Goal: Transaction & Acquisition: Obtain resource

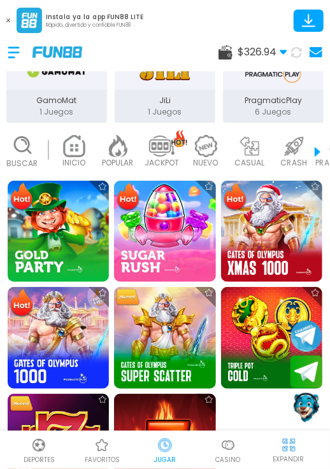
scroll to position [195, 0]
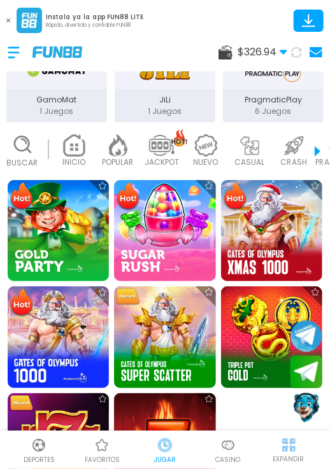
click at [181, 335] on img at bounding box center [164, 336] width 101 height 101
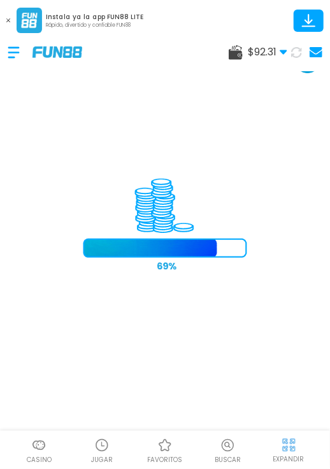
click at [284, 440] on img at bounding box center [289, 445] width 16 height 16
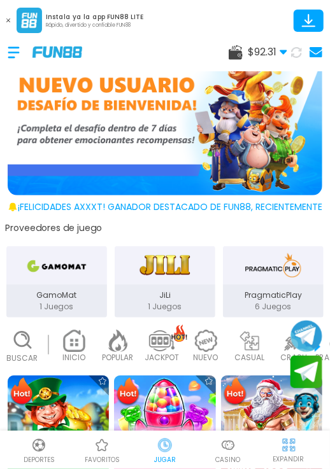
click at [231, 442] on img at bounding box center [227, 445] width 15 height 15
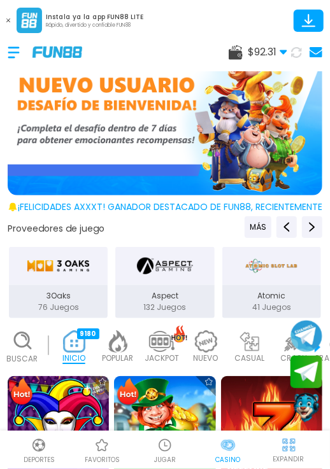
scroll to position [207, 0]
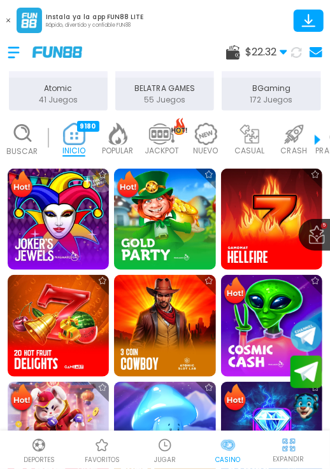
click at [10, 67] on div at bounding box center [20, 53] width 25 height 38
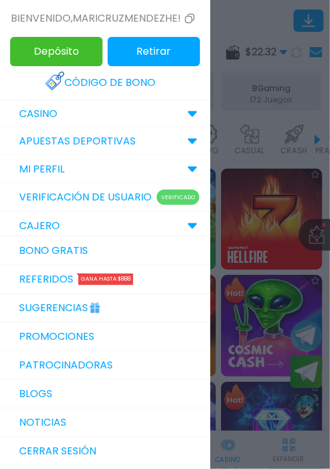
scroll to position [104, 0]
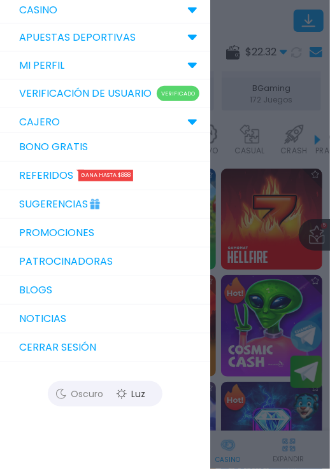
click at [145, 152] on link "Bono Gratis" at bounding box center [105, 147] width 210 height 29
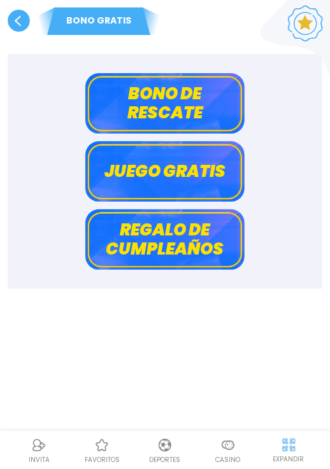
click at [174, 108] on button "Bono de rescate" at bounding box center [164, 103] width 159 height 60
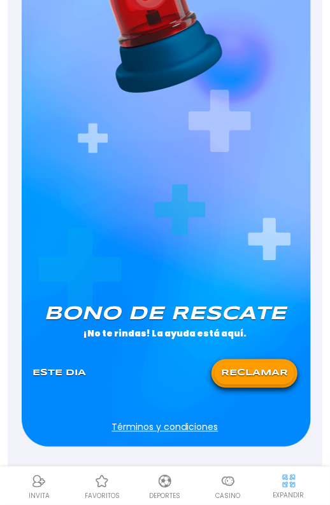
scroll to position [226, 0]
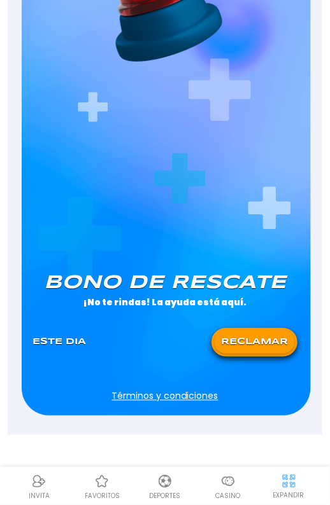
click at [264, 342] on button "RECLAMAR" at bounding box center [254, 343] width 80 height 22
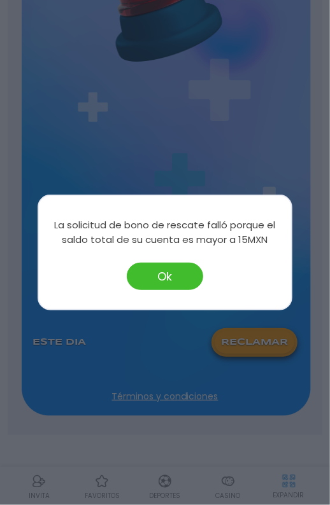
click at [176, 274] on button "Ok" at bounding box center [165, 276] width 76 height 27
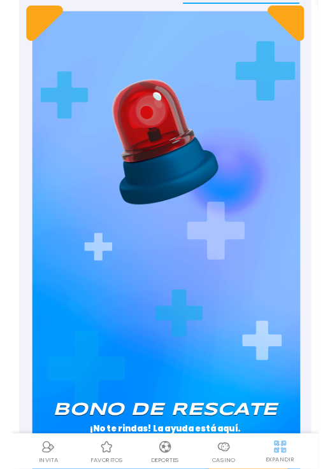
scroll to position [0, 0]
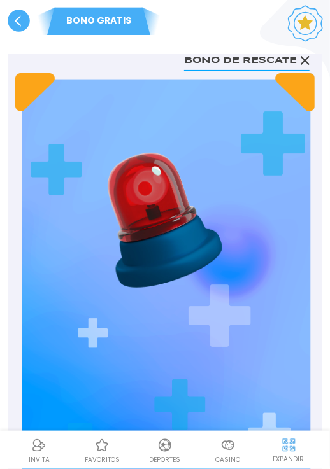
click at [302, 61] on icon at bounding box center [304, 60] width 9 height 9
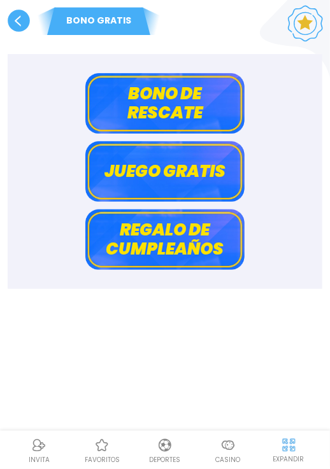
click at [17, 20] on use at bounding box center [19, 21] width 22 height 22
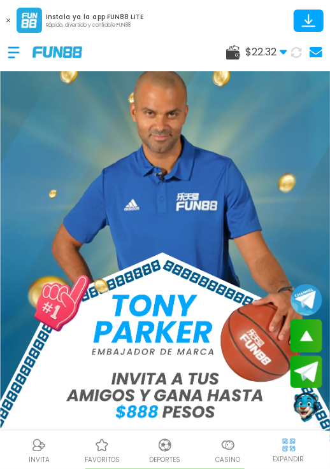
click at [226, 455] on div at bounding box center [227, 445] width 19 height 19
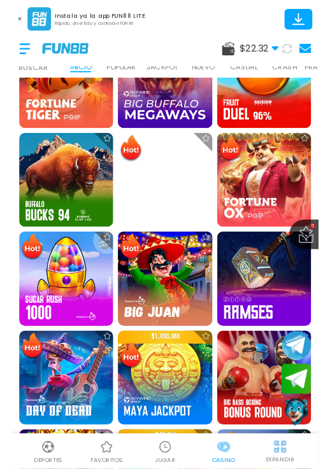
scroll to position [867, 0]
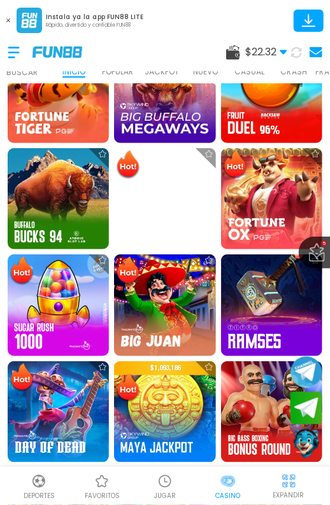
click at [53, 318] on img at bounding box center [58, 305] width 101 height 101
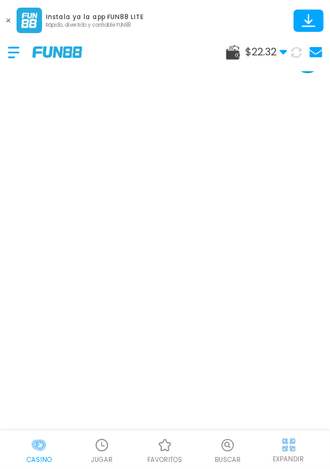
click at [284, 444] on img at bounding box center [289, 445] width 16 height 16
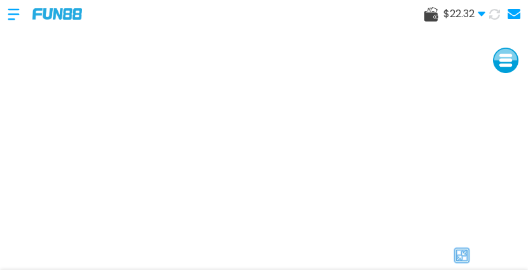
click at [329, 14] on div "$ 22.32 Dinero Real $ 22.32 Depósito Retiro" at bounding box center [264, 14] width 528 height 38
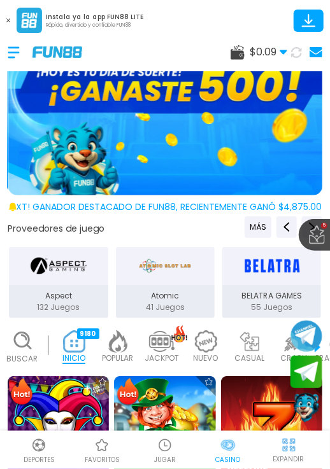
click at [14, 57] on div at bounding box center [20, 53] width 25 height 38
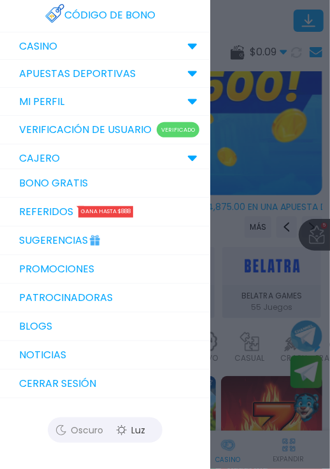
click at [173, 180] on link "Bono Gratis" at bounding box center [105, 183] width 210 height 29
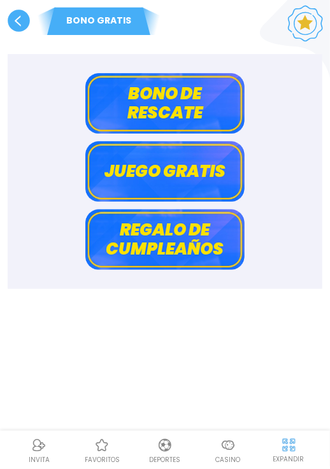
click at [183, 113] on button "Bono de rescate" at bounding box center [164, 103] width 159 height 60
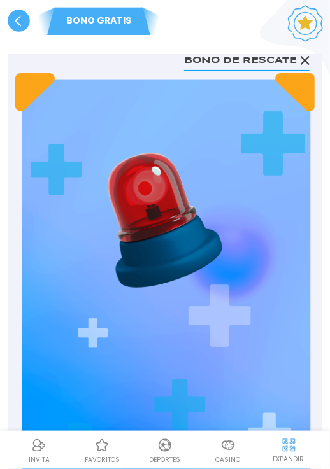
click at [186, 111] on div "[PERSON_NAME] de rescate ¡No te rindas! La ayuda está aquí. Este Dia RECLAMAR T…" at bounding box center [164, 357] width 299 height 569
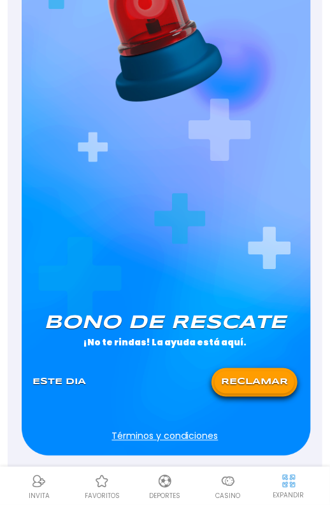
scroll to position [186, 0]
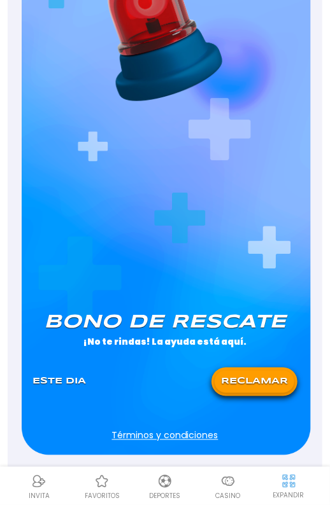
click at [257, 382] on button "RECLAMAR" at bounding box center [254, 382] width 80 height 22
click at [252, 387] on icon at bounding box center [254, 382] width 16 height 16
click at [256, 381] on icon at bounding box center [254, 382] width 16 height 16
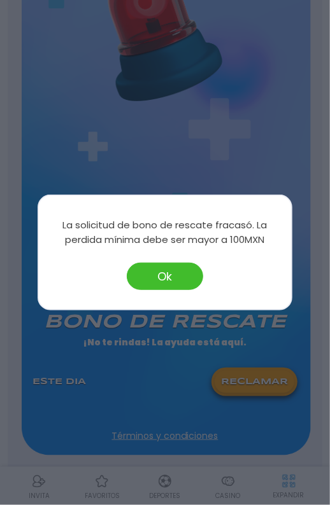
click at [165, 276] on button "Ok" at bounding box center [165, 276] width 76 height 27
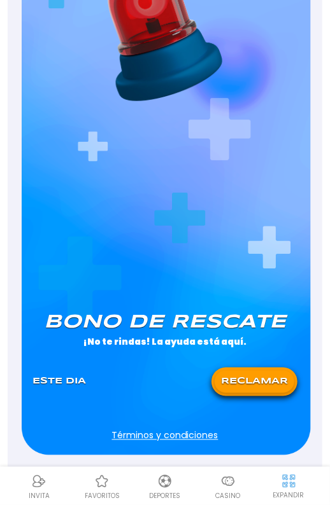
click at [248, 391] on button "RECLAMAR" at bounding box center [254, 382] width 80 height 22
click at [251, 372] on button at bounding box center [254, 382] width 80 height 22
click at [238, 386] on div at bounding box center [254, 382] width 80 height 16
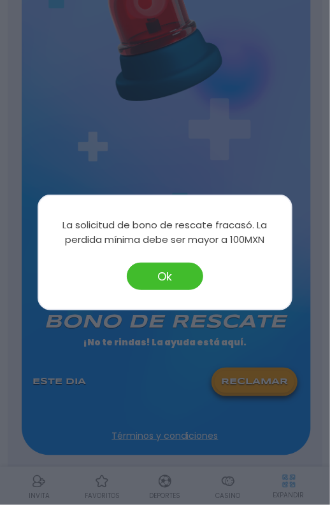
click at [165, 278] on button "Ok" at bounding box center [165, 276] width 76 height 27
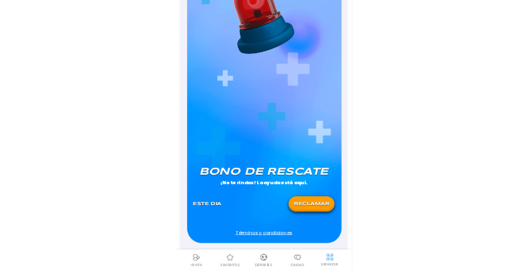
scroll to position [0, 0]
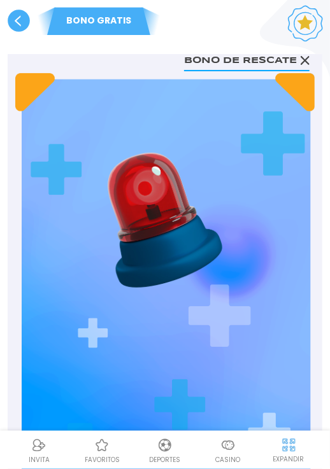
click at [305, 60] on use at bounding box center [304, 60] width 9 height 9
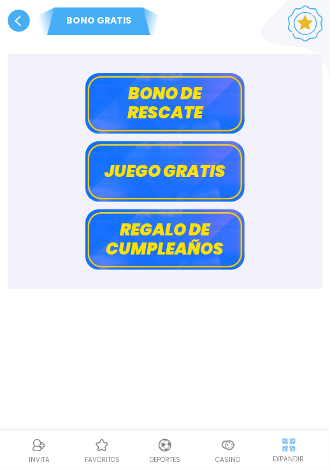
click at [18, 20] on use at bounding box center [19, 21] width 22 height 22
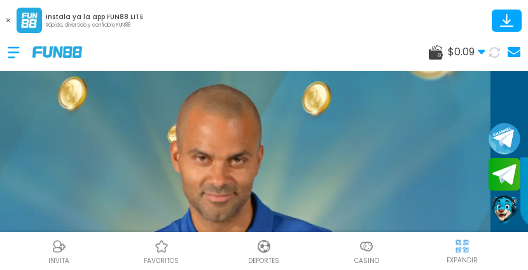
click at [15, 51] on div at bounding box center [20, 53] width 25 height 38
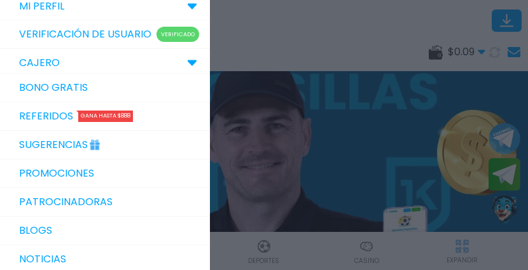
scroll to position [164, 0]
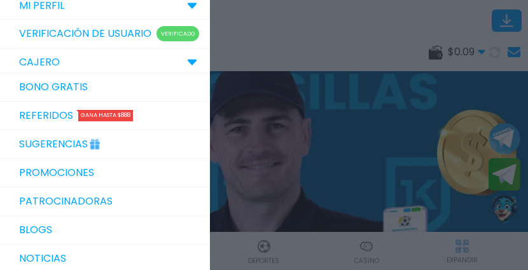
click at [158, 36] on p "Verificado" at bounding box center [178, 33] width 43 height 15
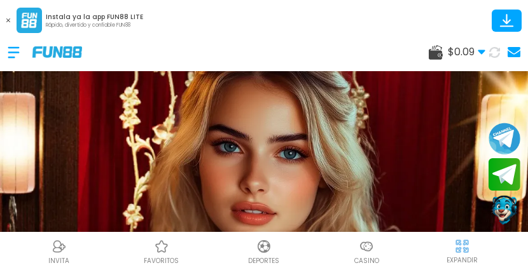
click at [11, 68] on div at bounding box center [20, 53] width 25 height 38
click at [28, 48] on div at bounding box center [264, 135] width 528 height 270
click at [15, 57] on div at bounding box center [20, 53] width 25 height 38
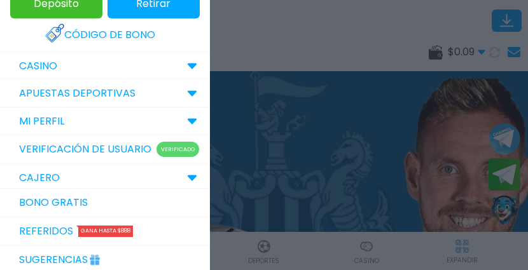
scroll to position [47, 0]
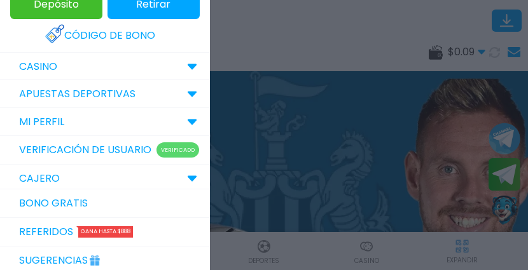
click at [178, 156] on p "Verificado" at bounding box center [178, 150] width 43 height 15
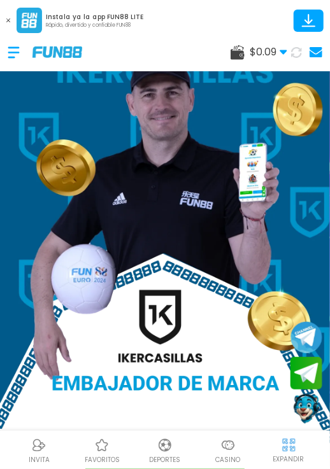
click at [18, 49] on div at bounding box center [20, 53] width 25 height 38
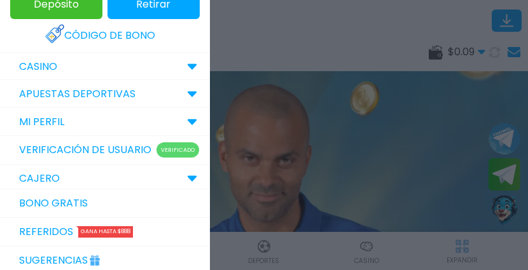
click at [179, 144] on p "Verificado" at bounding box center [178, 150] width 43 height 15
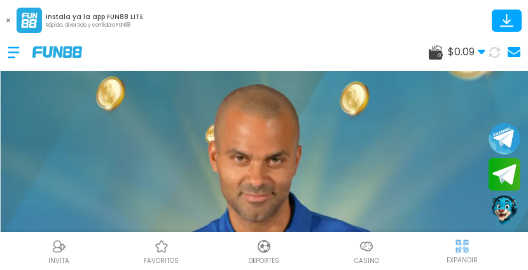
click at [164, 251] on img at bounding box center [161, 246] width 15 height 15
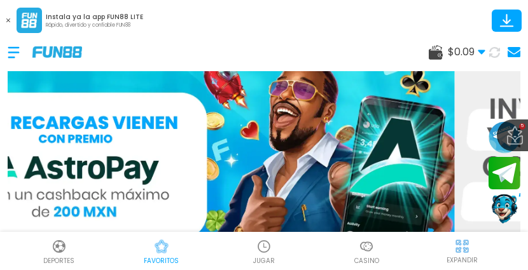
click at [15, 20] on button at bounding box center [8, 20] width 17 height 17
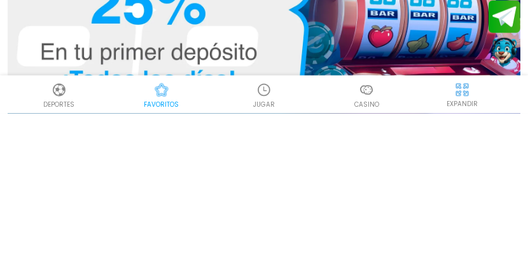
click at [235, 178] on img at bounding box center [264, 166] width 513 height 256
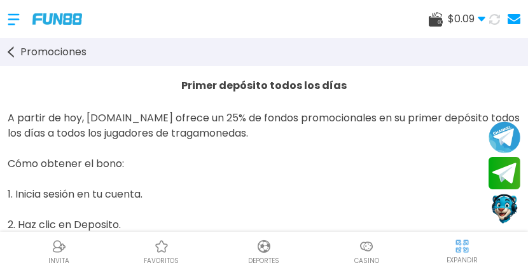
click at [12, 14] on div at bounding box center [20, 20] width 25 height 38
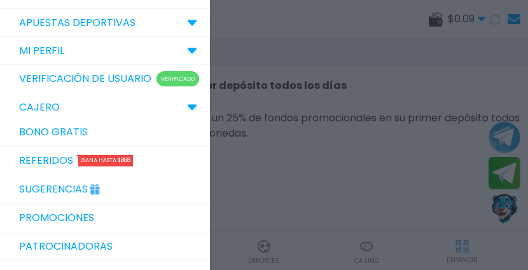
scroll to position [73, 0]
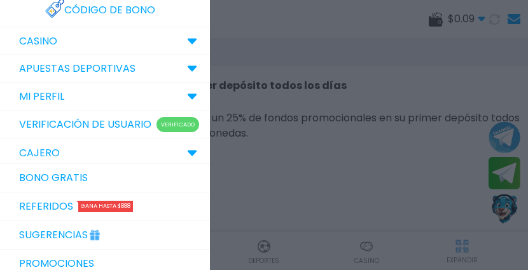
click at [149, 173] on link "Bono Gratis" at bounding box center [105, 178] width 210 height 29
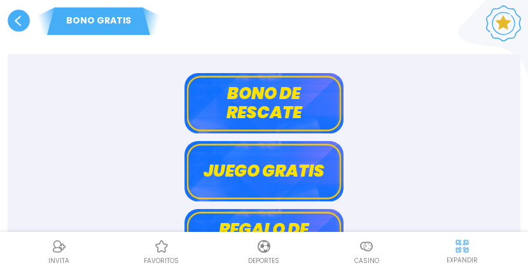
click at [242, 113] on button "Bono de rescate" at bounding box center [264, 103] width 159 height 60
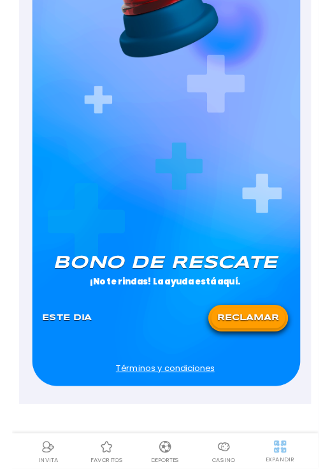
scroll to position [67, 0]
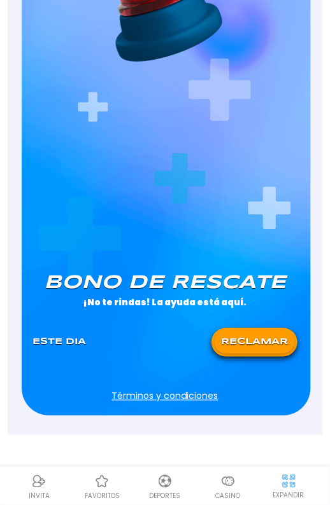
click at [272, 353] on button "RECLAMAR" at bounding box center [254, 343] width 80 height 22
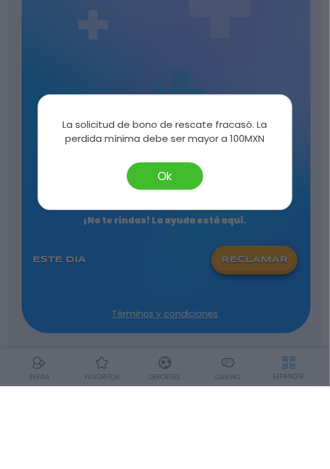
scroll to position [226, 0]
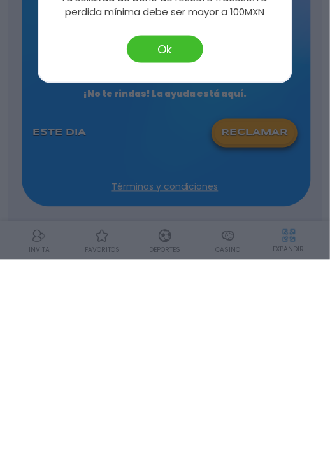
click at [60, 388] on div at bounding box center [165, 234] width 330 height 469
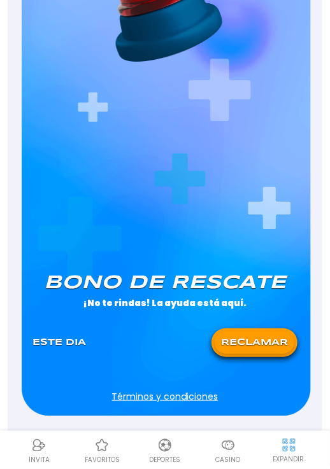
click at [223, 91] on div "[PERSON_NAME] de rescate ¡No te rindas! La ayuda está aquí. Este Dia RECLAMAR T…" at bounding box center [164, 131] width 299 height 569
click at [221, 79] on div "[PERSON_NAME] de rescate ¡No te rindas! La ayuda está aquí. Este Dia RECLAMAR T…" at bounding box center [164, 131] width 299 height 569
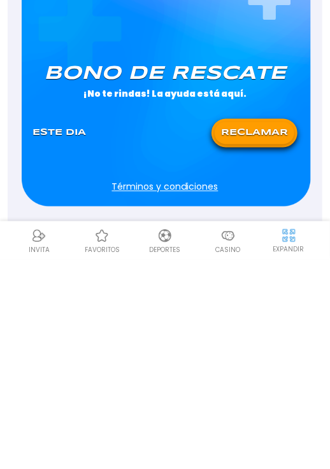
click at [60, 393] on span "Términos y condiciones" at bounding box center [165, 396] width 280 height 13
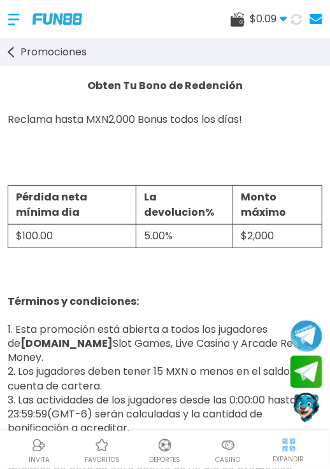
click at [13, 12] on div at bounding box center [20, 20] width 25 height 38
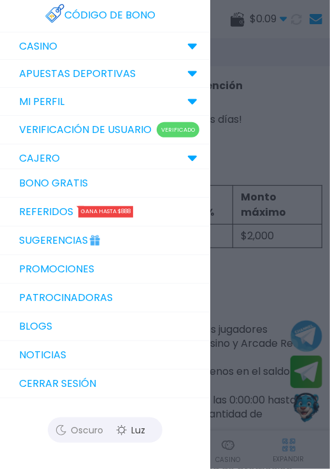
click at [150, 178] on link "Bono Gratis" at bounding box center [105, 183] width 210 height 29
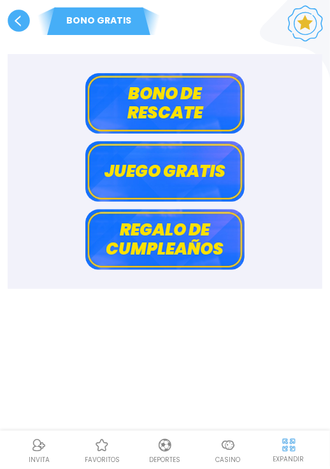
click at [193, 102] on button "Bono de rescate" at bounding box center [164, 103] width 159 height 60
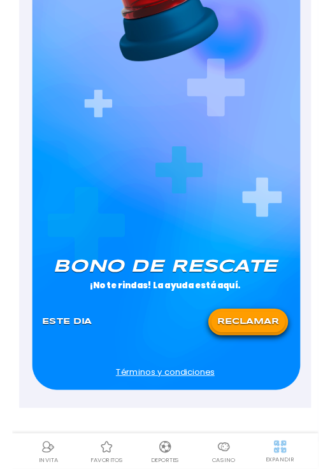
scroll to position [221, 0]
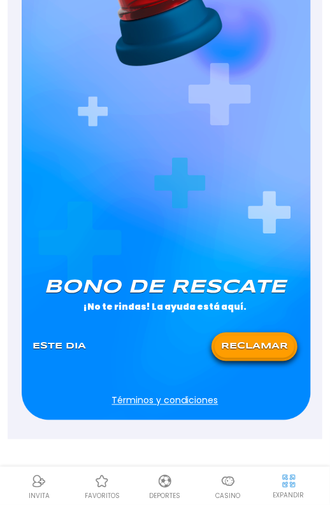
click at [272, 346] on button "RECLAMAR" at bounding box center [254, 347] width 80 height 22
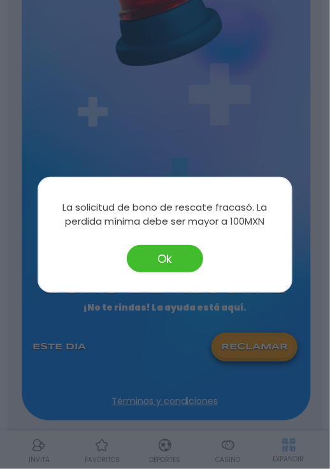
click at [176, 260] on button "Ok" at bounding box center [165, 258] width 76 height 27
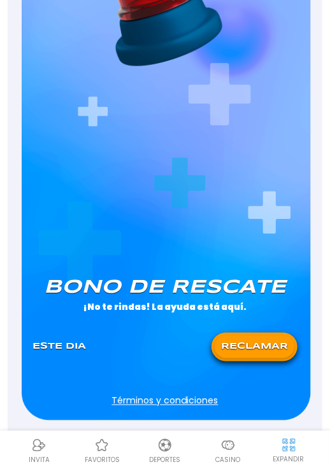
click at [272, 347] on button "RECLAMAR" at bounding box center [254, 347] width 80 height 22
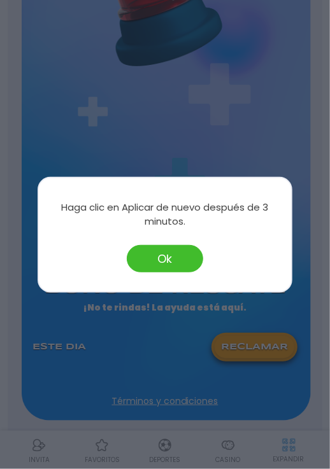
click at [183, 388] on div at bounding box center [165, 234] width 330 height 469
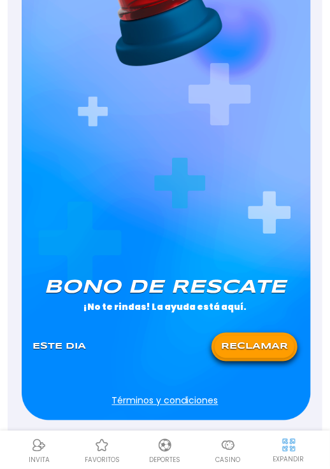
click at [272, 342] on button "RECLAMAR" at bounding box center [254, 347] width 80 height 22
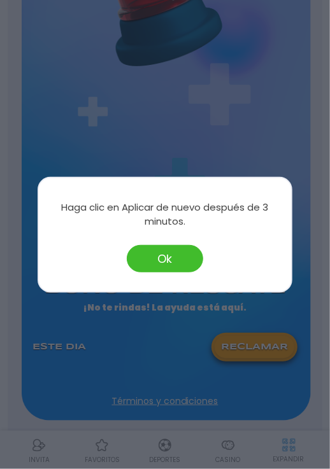
click at [221, 120] on div at bounding box center [165, 234] width 330 height 469
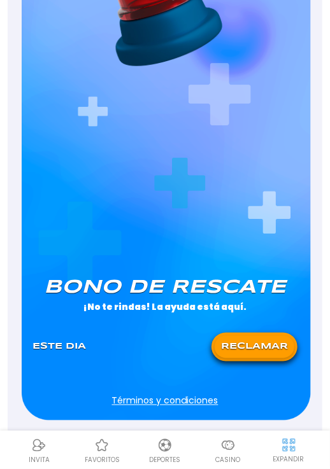
click at [221, 99] on div "[PERSON_NAME] de rescate ¡No te rindas! La ayuda está aquí. Este Dia RECLAMAR T…" at bounding box center [164, 136] width 299 height 569
click at [272, 345] on button "RECLAMAR" at bounding box center [254, 347] width 80 height 22
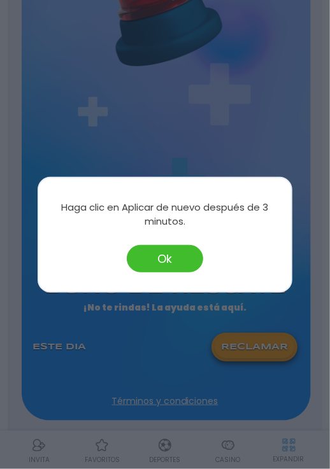
click at [215, 385] on div at bounding box center [165, 234] width 330 height 469
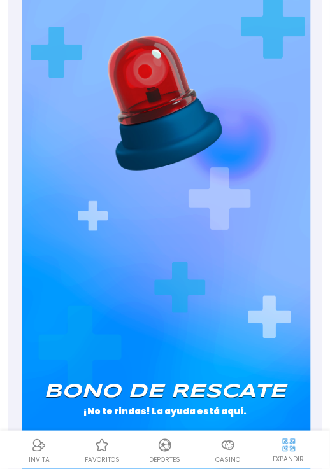
scroll to position [0, 0]
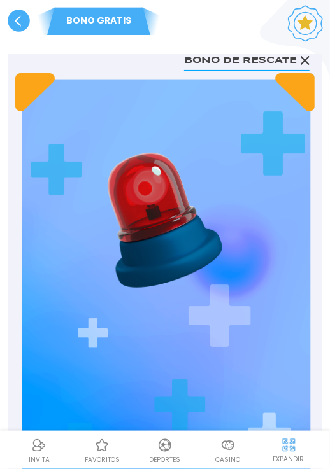
click at [26, 22] on use at bounding box center [19, 21] width 22 height 22
click at [27, 31] on icon at bounding box center [19, 21] width 22 height 22
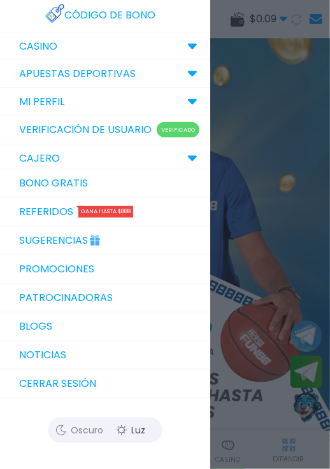
click at [311, 404] on div at bounding box center [165, 234] width 330 height 469
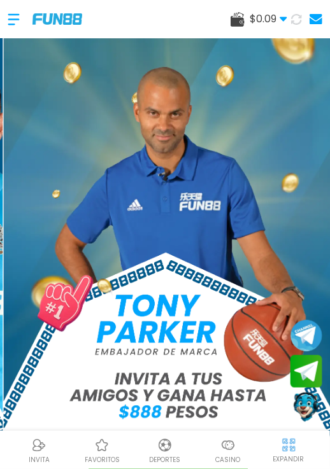
click at [295, 16] on icon at bounding box center [296, 18] width 13 height 13
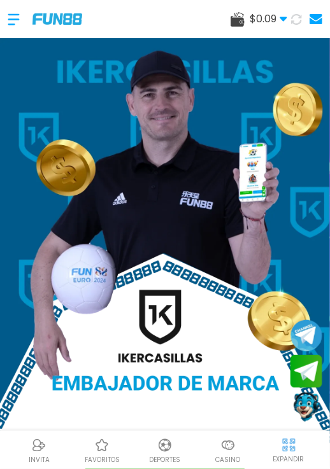
click at [295, 19] on icon at bounding box center [296, 19] width 15 height 15
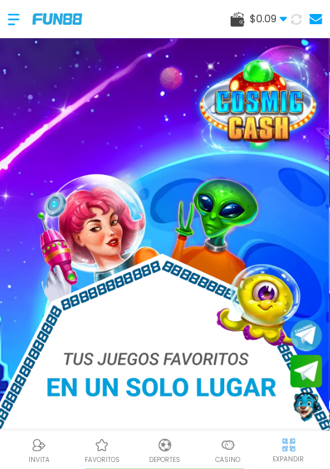
click at [24, 16] on div at bounding box center [20, 20] width 25 height 38
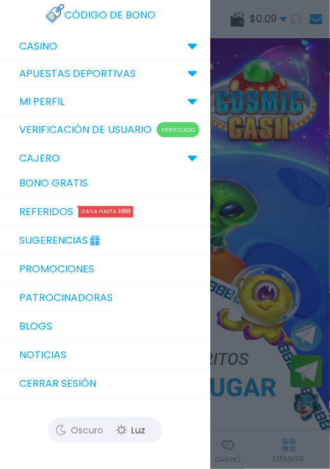
click at [13, 24] on div "Código de bono" at bounding box center [105, 15] width 210 height 33
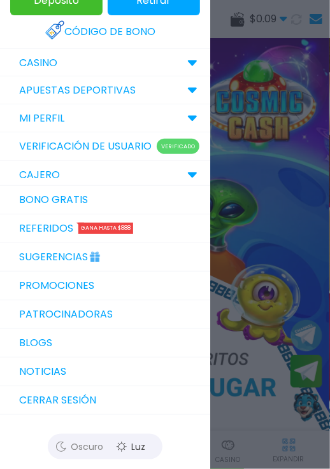
click at [153, 198] on link "Bono Gratis" at bounding box center [105, 200] width 210 height 29
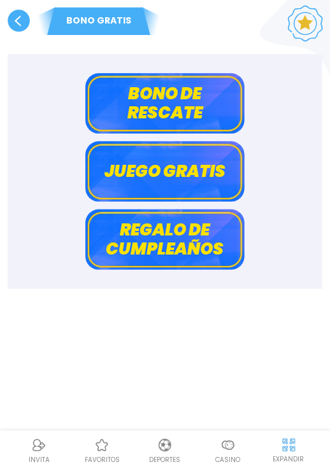
click at [197, 102] on button "Bono de rescate" at bounding box center [164, 103] width 159 height 60
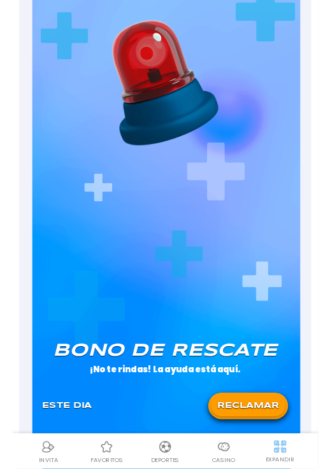
scroll to position [132, 0]
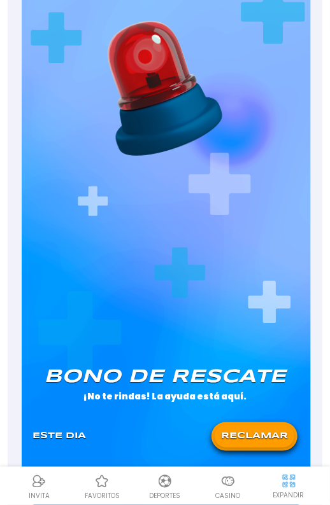
click at [272, 434] on button "RECLAMAR" at bounding box center [254, 437] width 80 height 22
click at [273, 432] on div at bounding box center [254, 437] width 80 height 16
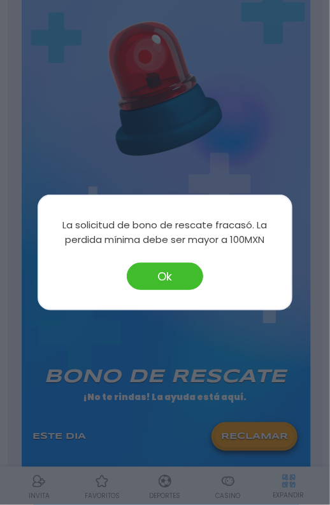
click at [176, 276] on button "Ok" at bounding box center [165, 276] width 76 height 27
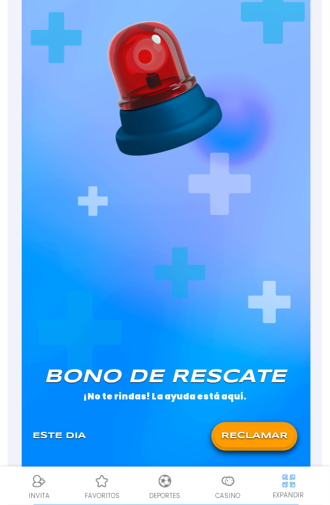
click at [172, 278] on div "[PERSON_NAME] de rescate ¡No te rindas! La ayuda está aquí. Este Dia RECLAMAR T…" at bounding box center [164, 225] width 299 height 569
click at [181, 279] on div "[PERSON_NAME] de rescate ¡No te rindas! La ayuda está aquí. Este Dia RECLAMAR T…" at bounding box center [164, 225] width 299 height 569
click at [272, 435] on button "RECLAMAR" at bounding box center [254, 437] width 80 height 22
click at [272, 436] on div at bounding box center [254, 437] width 80 height 16
click at [272, 437] on div at bounding box center [254, 437] width 80 height 16
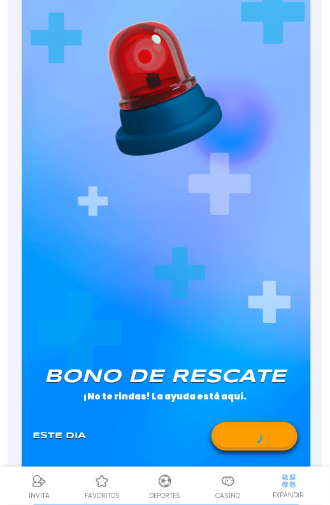
click at [272, 437] on div at bounding box center [254, 437] width 80 height 16
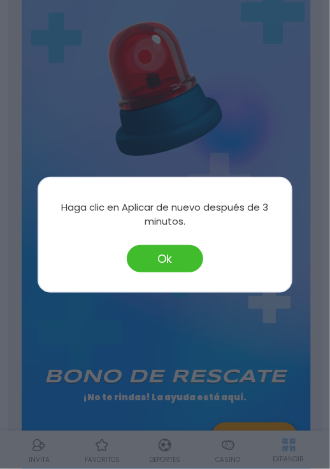
click at [172, 258] on button "Ok" at bounding box center [165, 258] width 76 height 27
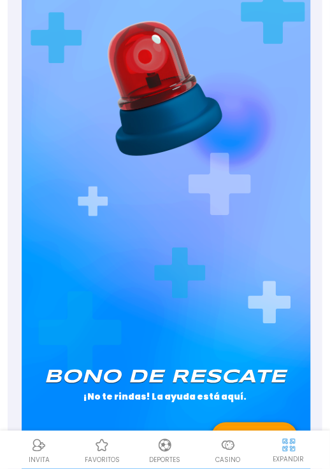
scroll to position [0, 0]
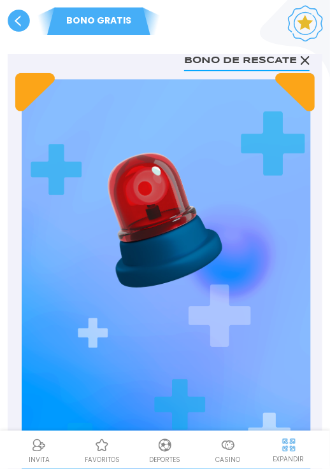
click at [305, 60] on use at bounding box center [304, 60] width 9 height 9
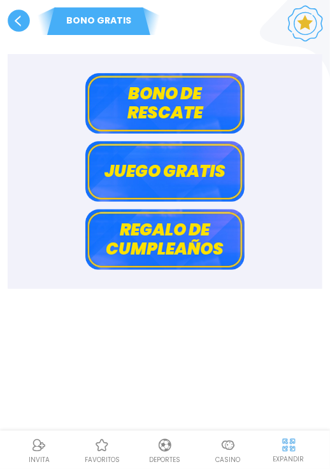
click at [17, 20] on use at bounding box center [19, 21] width 22 height 22
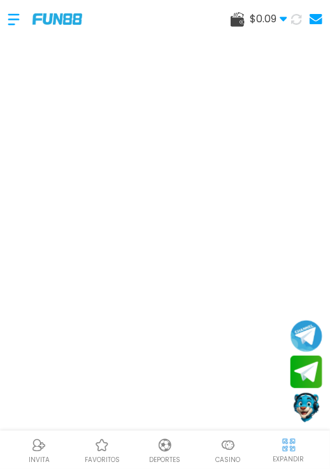
click at [15, 21] on div at bounding box center [20, 20] width 25 height 38
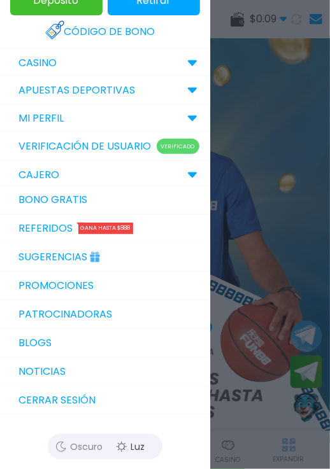
click at [272, 265] on div at bounding box center [165, 234] width 330 height 469
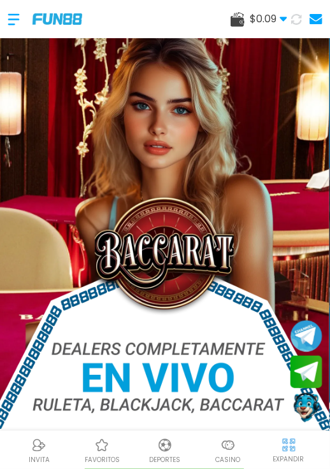
click at [25, 18] on div at bounding box center [20, 20] width 25 height 38
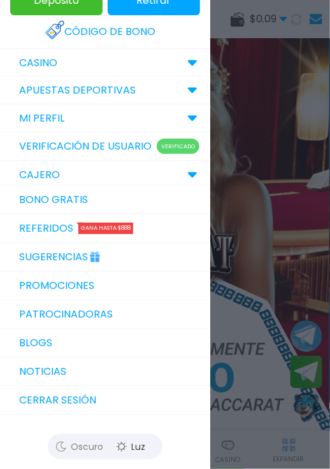
click at [292, 235] on div at bounding box center [165, 234] width 330 height 469
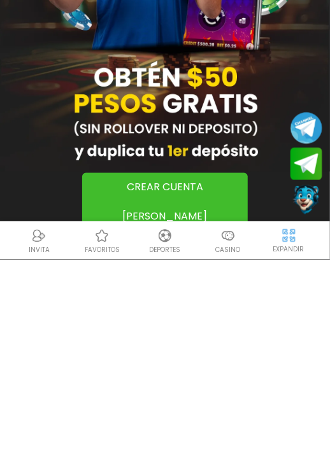
click at [55, 381] on div at bounding box center [165, 213] width 330 height 351
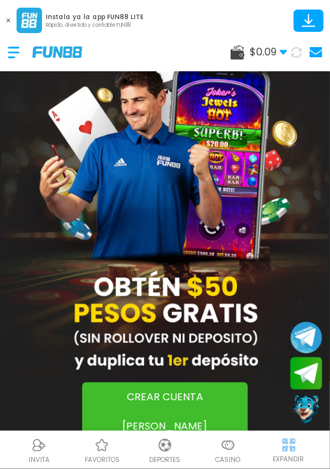
click at [15, 55] on div at bounding box center [20, 53] width 25 height 38
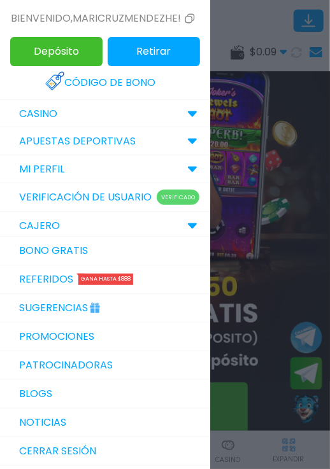
click at [74, 259] on link "Bono Gratis" at bounding box center [105, 251] width 210 height 29
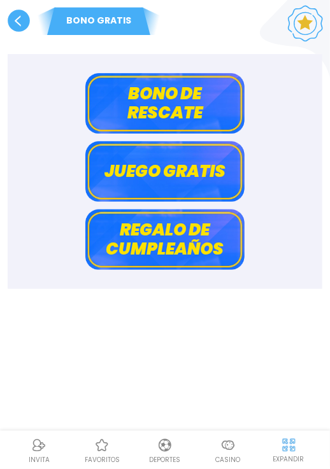
click at [201, 99] on button "Bono de rescate" at bounding box center [164, 103] width 159 height 60
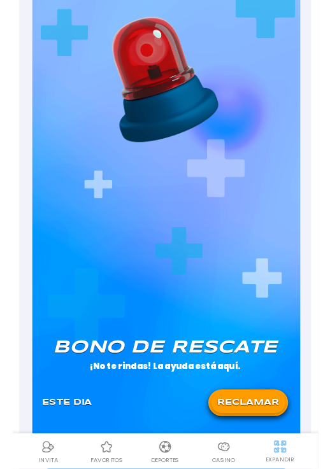
scroll to position [162, 0]
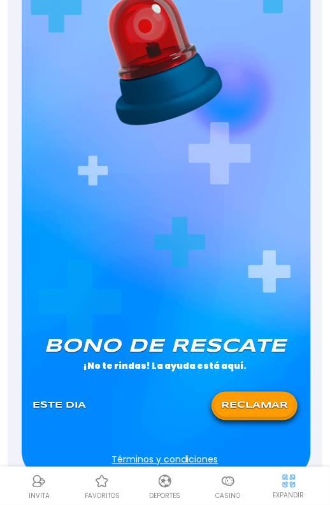
click at [272, 402] on button "RECLAMAR" at bounding box center [254, 406] width 80 height 22
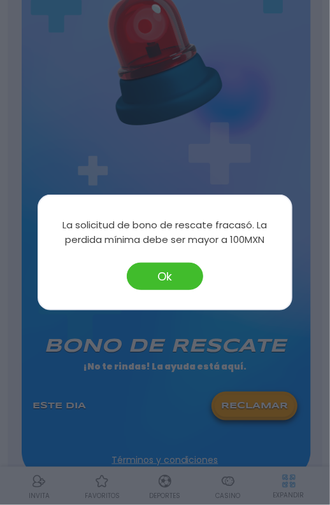
click at [175, 278] on button "Ok" at bounding box center [165, 276] width 76 height 27
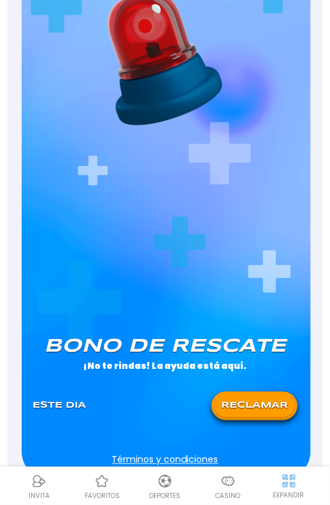
click at [272, 405] on button "RECLAMAR" at bounding box center [254, 406] width 80 height 22
click at [272, 410] on div at bounding box center [254, 406] width 80 height 16
click at [276, 400] on div at bounding box center [254, 406] width 80 height 16
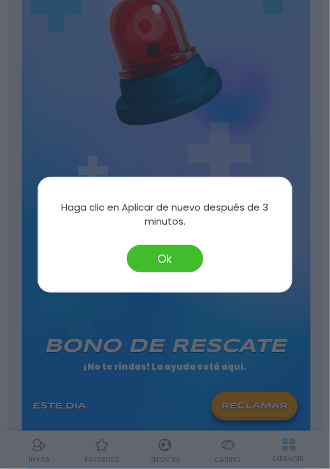
click at [174, 255] on button "Ok" at bounding box center [165, 258] width 76 height 27
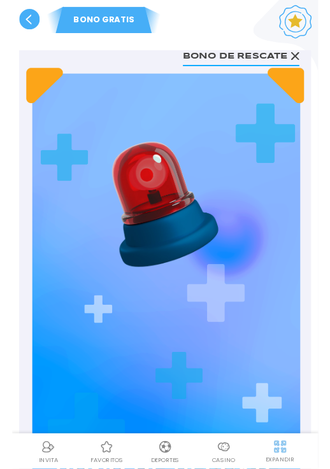
scroll to position [4, 0]
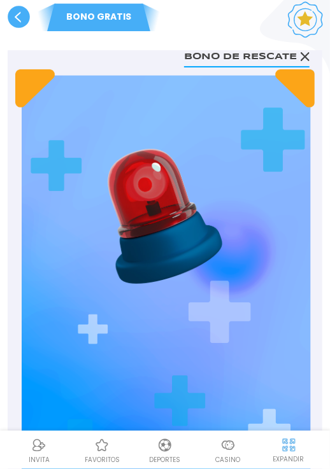
click at [319, 60] on div "[PERSON_NAME] de rescate [PERSON_NAME] de rescate ¡No te rindas! La ayuda está …" at bounding box center [165, 353] width 314 height 607
click at [305, 56] on use at bounding box center [304, 56] width 9 height 9
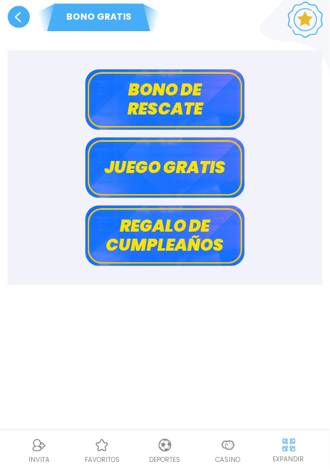
click at [178, 176] on button "Juego gratis" at bounding box center [164, 167] width 159 height 60
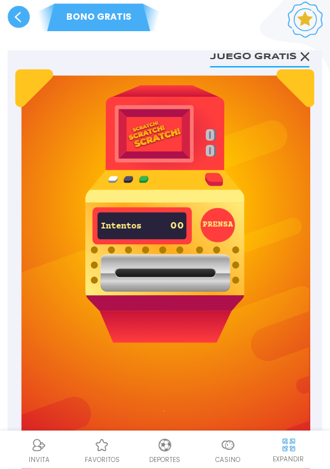
click at [218, 224] on button "PRENSA" at bounding box center [217, 225] width 34 height 34
click at [299, 54] on button "Juego gratis" at bounding box center [259, 56] width 99 height 24
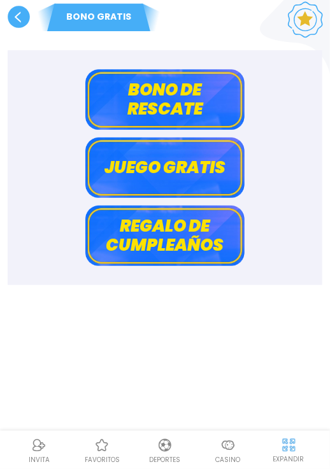
click at [15, 27] on icon at bounding box center [19, 17] width 22 height 22
click at [17, 17] on body "BONO GRATIS Bono de rescate Juego gratis Regalo de cumpleaños INVITA favoritos …" at bounding box center [165, 249] width 330 height 507
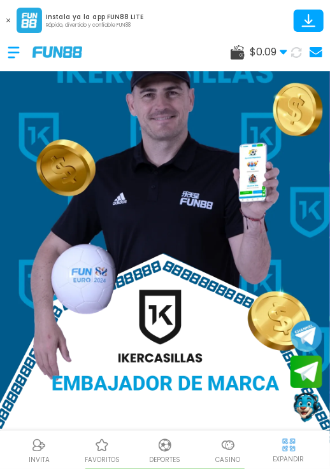
click at [329, 59] on div "$ 0.09 Dinero Real $ 0.09 Depósito Retiro" at bounding box center [165, 52] width 330 height 38
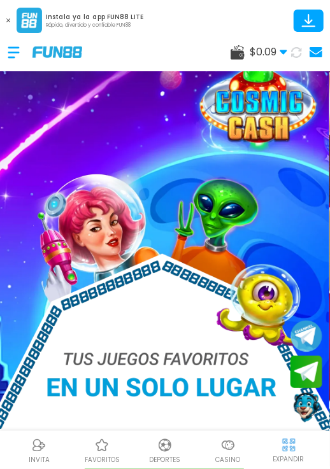
click at [314, 53] on use at bounding box center [315, 52] width 13 height 10
click at [321, 57] on use at bounding box center [315, 52] width 13 height 10
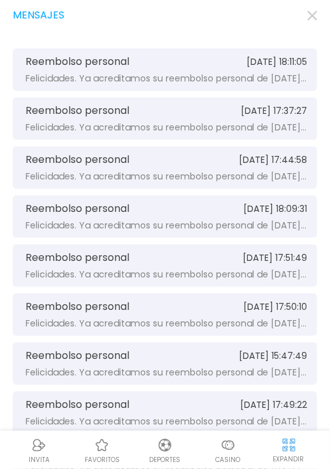
click at [329, 15] on div "Mensajes Reembolso personal 2025-09-19 18:11:05 Felicidades. Ya acreditamos su …" at bounding box center [165, 285] width 330 height 570
click at [308, 15] on icon "button" at bounding box center [312, 16] width 10 height 10
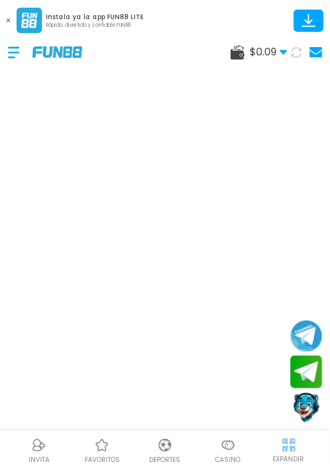
click at [308, 18] on icon at bounding box center [308, 19] width 8 height 10
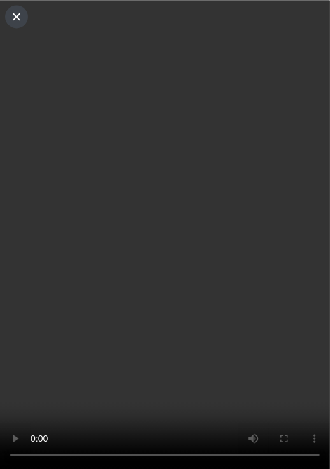
click at [26, 18] on button at bounding box center [16, 16] width 23 height 23
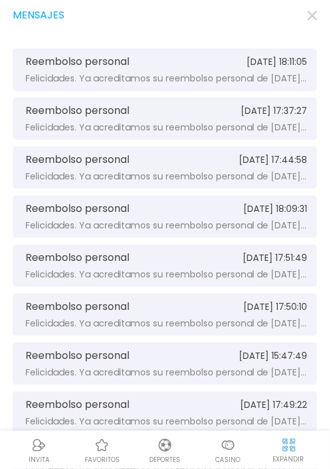
click at [314, 15] on icon "button" at bounding box center [312, 16] width 10 height 10
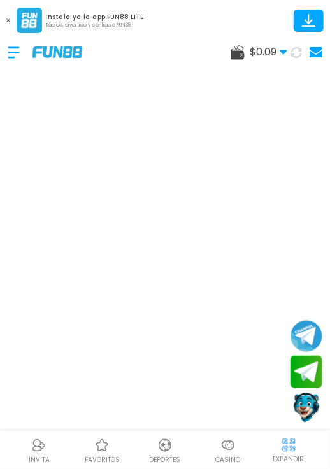
click at [321, 13] on button at bounding box center [308, 21] width 30 height 22
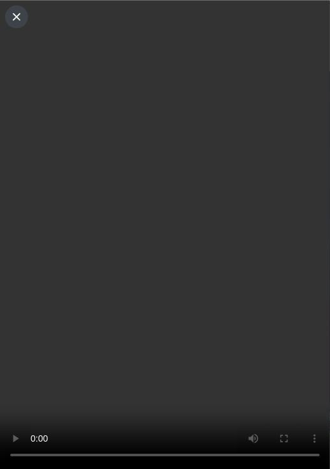
click at [25, 15] on button at bounding box center [16, 16] width 23 height 23
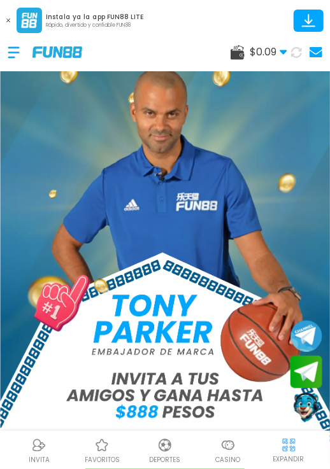
click at [29, 13] on img at bounding box center [29, 20] width 25 height 25
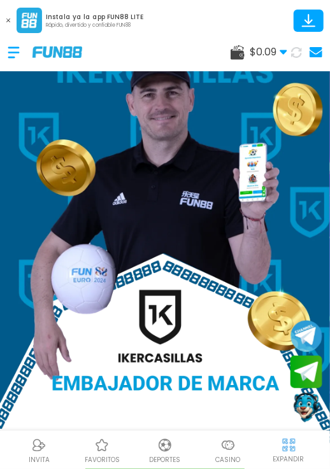
click at [299, 23] on icon at bounding box center [308, 21] width 22 height 22
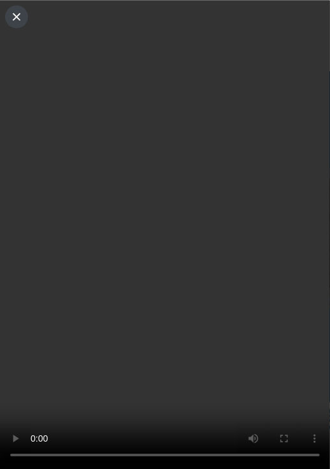
click at [16, 16] on use at bounding box center [17, 17] width 8 height 8
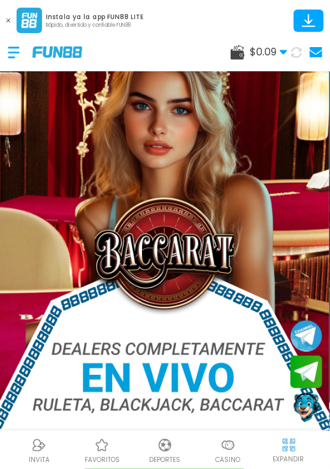
click at [16, 20] on button at bounding box center [8, 20] width 17 height 17
